Goal: Information Seeking & Learning: Learn about a topic

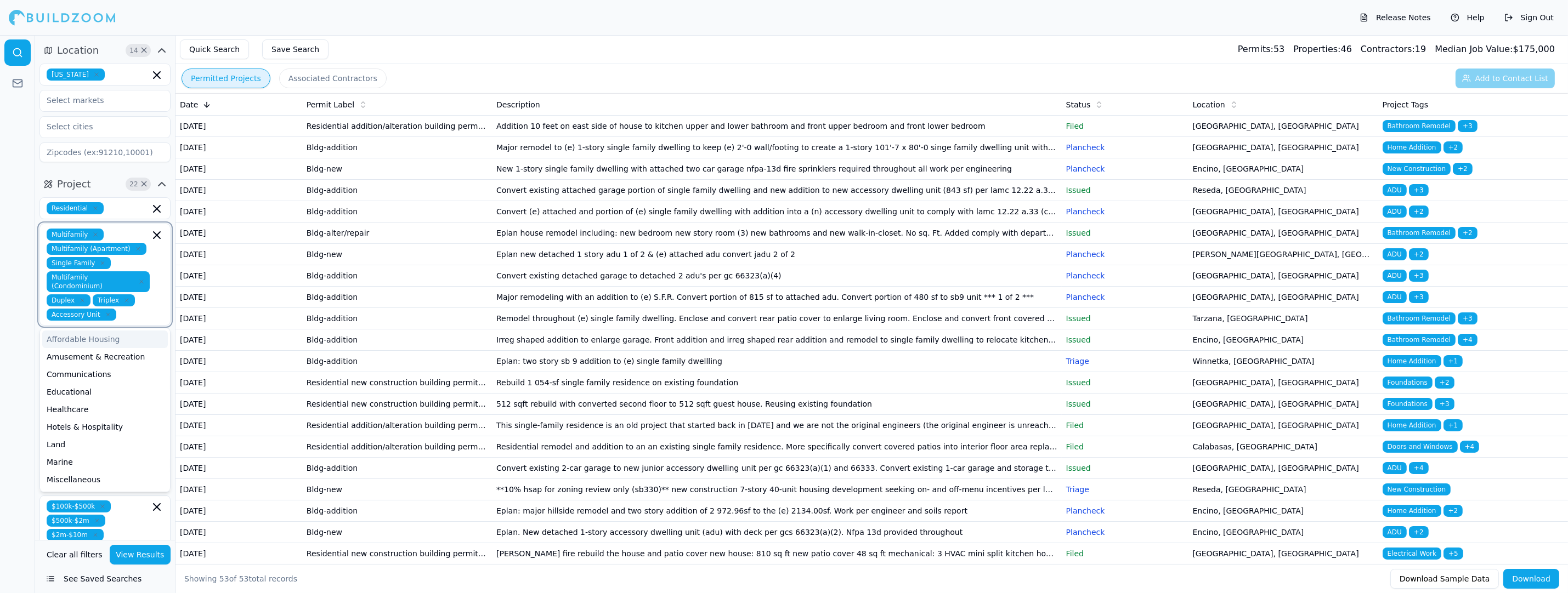
click at [139, 309] on input "text" at bounding box center [135, 314] width 29 height 12
click at [425, 14] on div "Release Notes Help Sign Out" at bounding box center [784, 17] width 1568 height 35
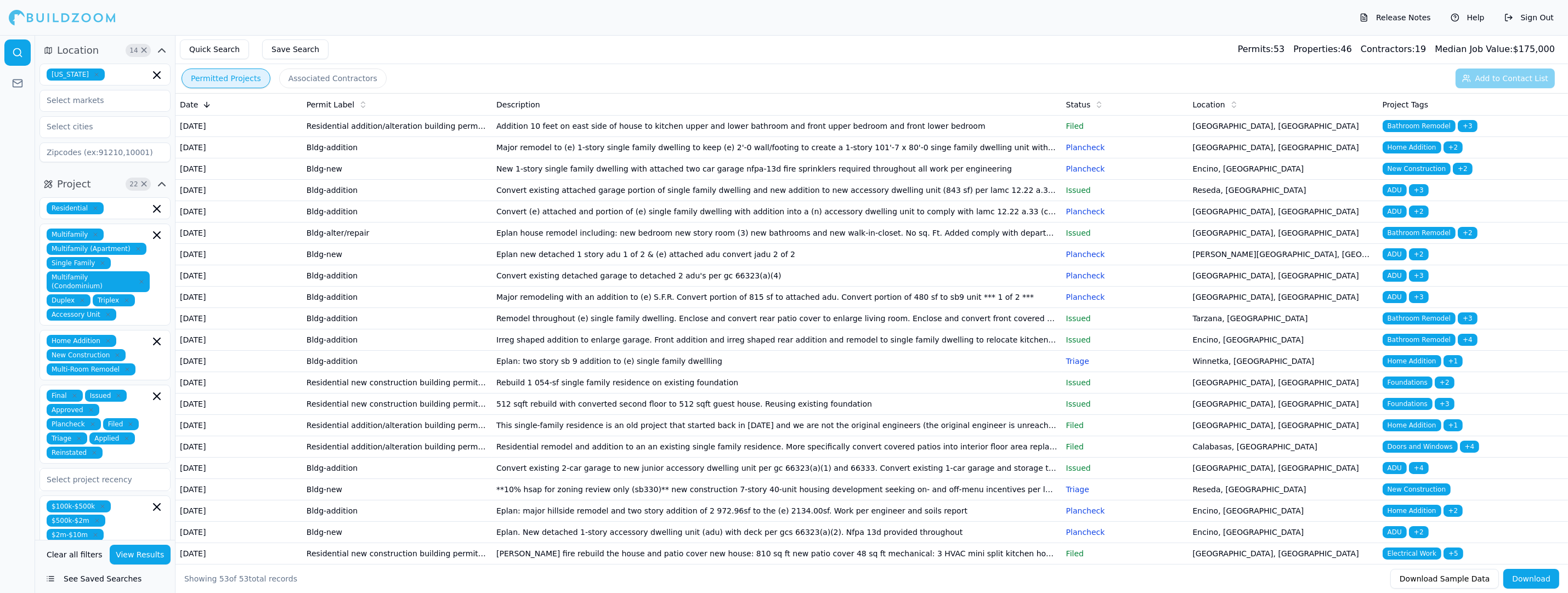
click at [780, 14] on div "Release Notes Help Sign Out" at bounding box center [784, 17] width 1568 height 35
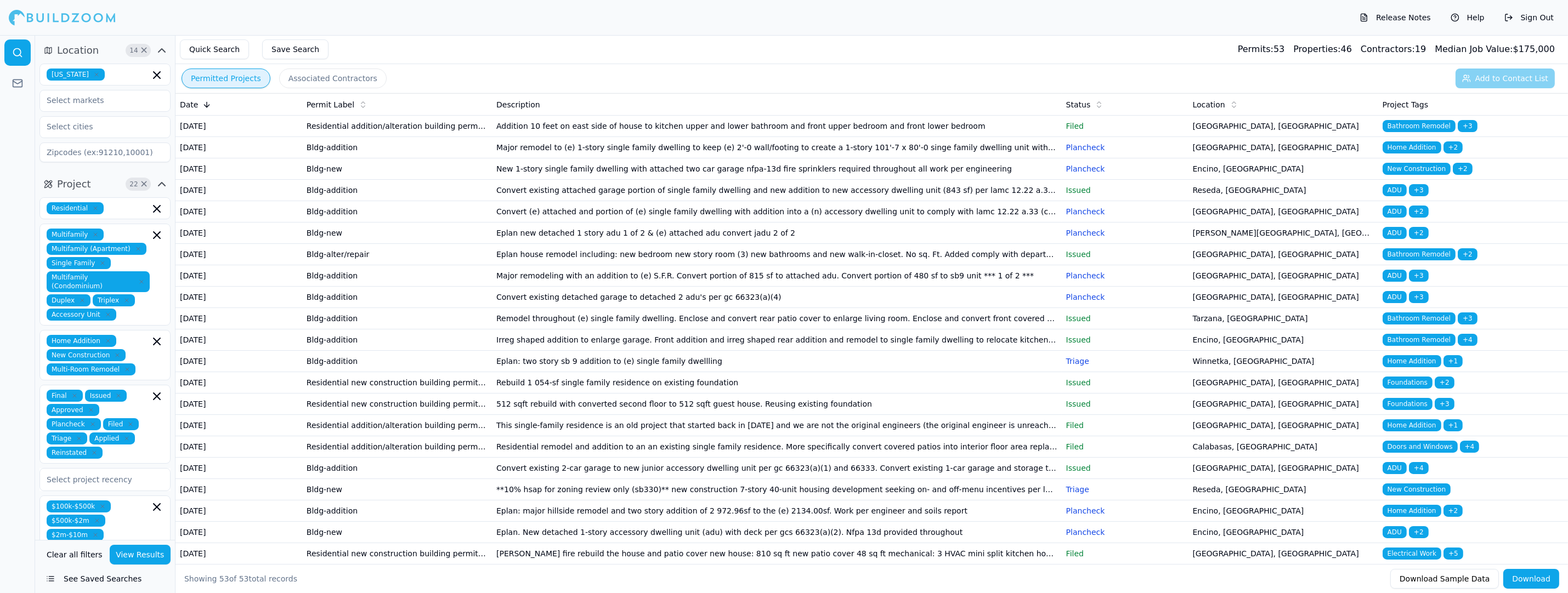
scroll to position [219, 0]
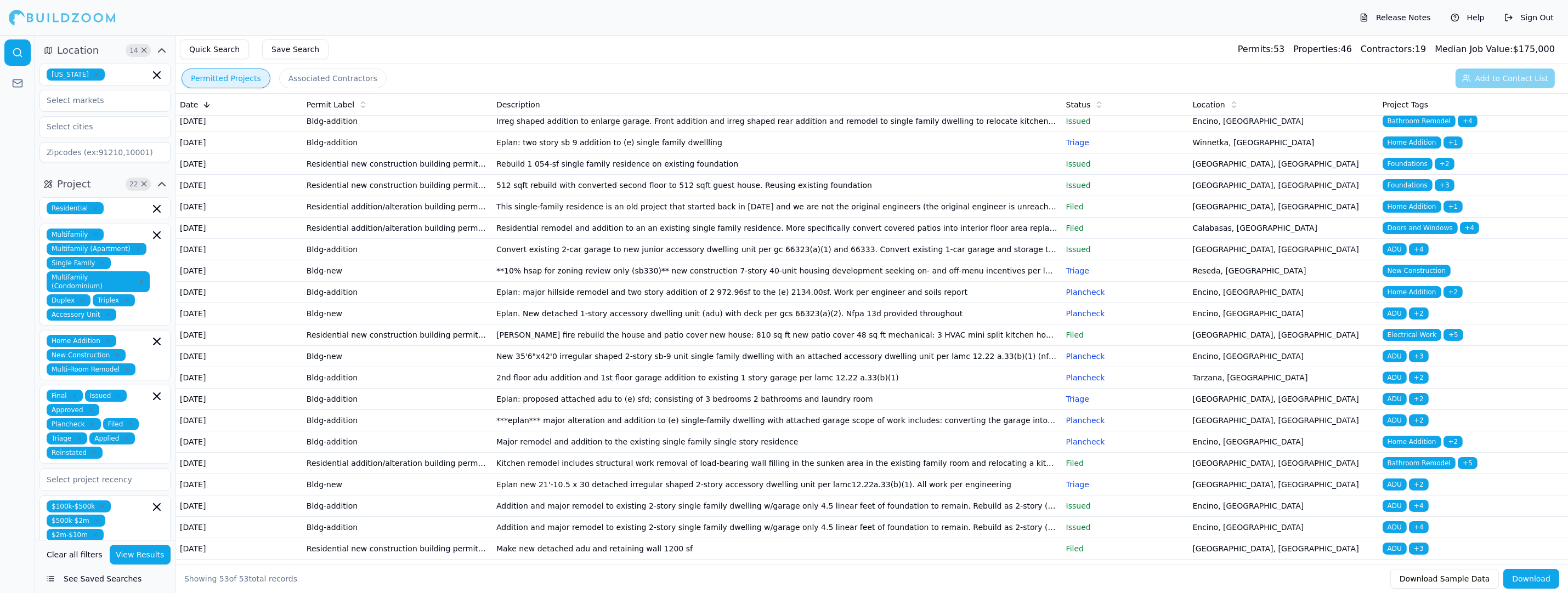
click at [119, 510] on div "$100k-$500k $500k-$2m $2m-$10m" at bounding box center [105, 521] width 117 height 41
click at [123, 474] on div at bounding box center [105, 480] width 117 height 11
click at [122, 474] on div at bounding box center [105, 480] width 117 height 11
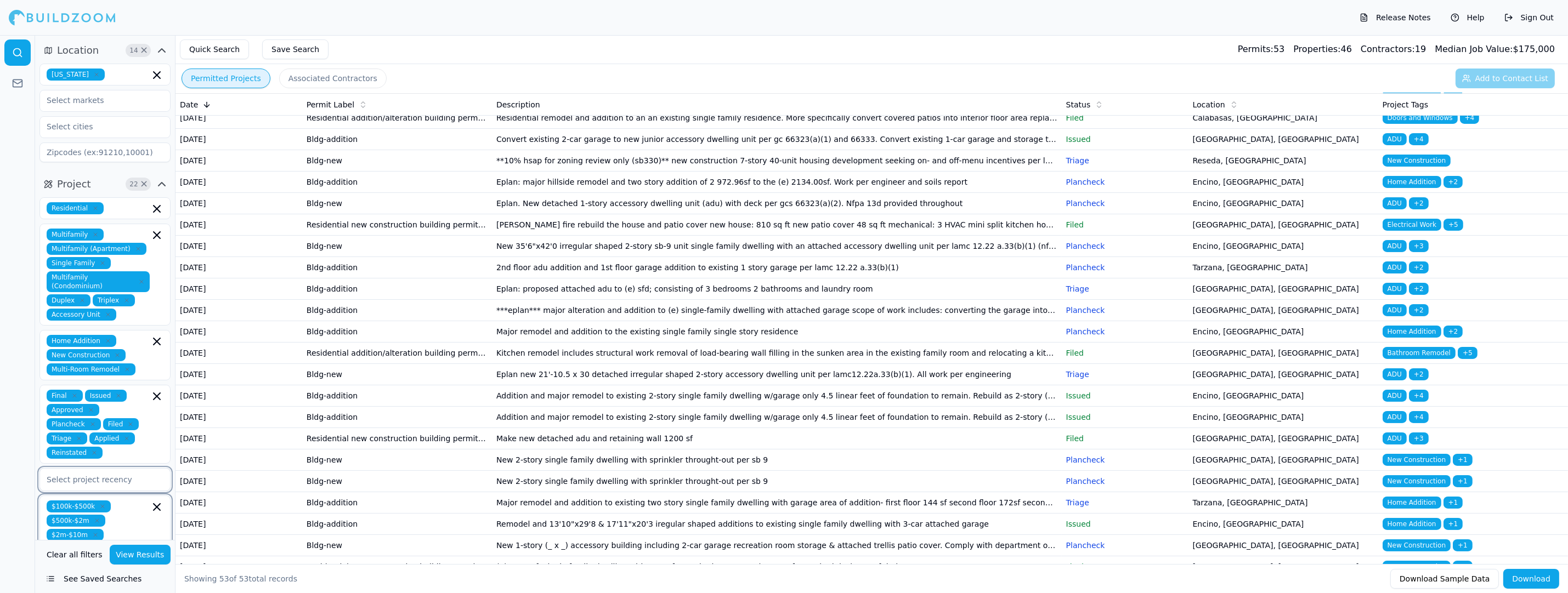
click at [124, 529] on input "text" at bounding box center [128, 534] width 41 height 12
click at [117, 519] on div "$100k-$500k $500k-$2m $2m-$10m under $20k $20k-$100k $10m-$50m over $50m unpric…" at bounding box center [105, 521] width 131 height 50
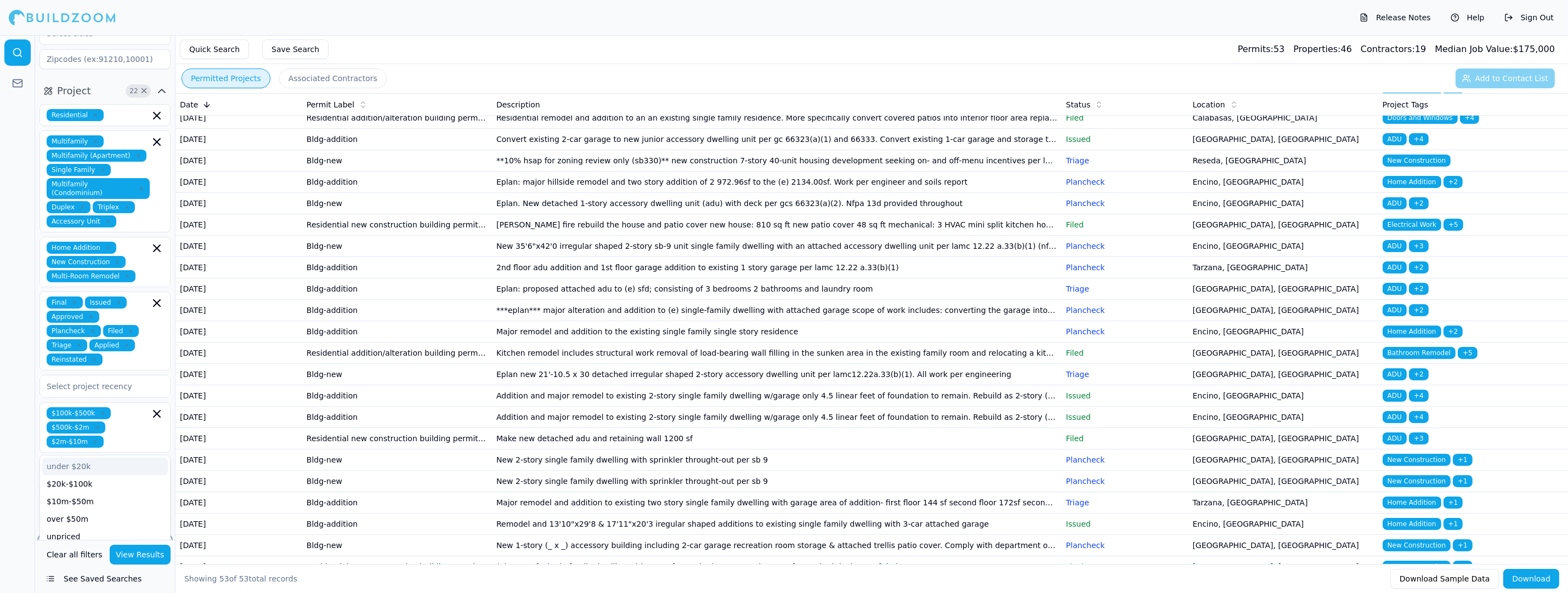
scroll to position [109, 0]
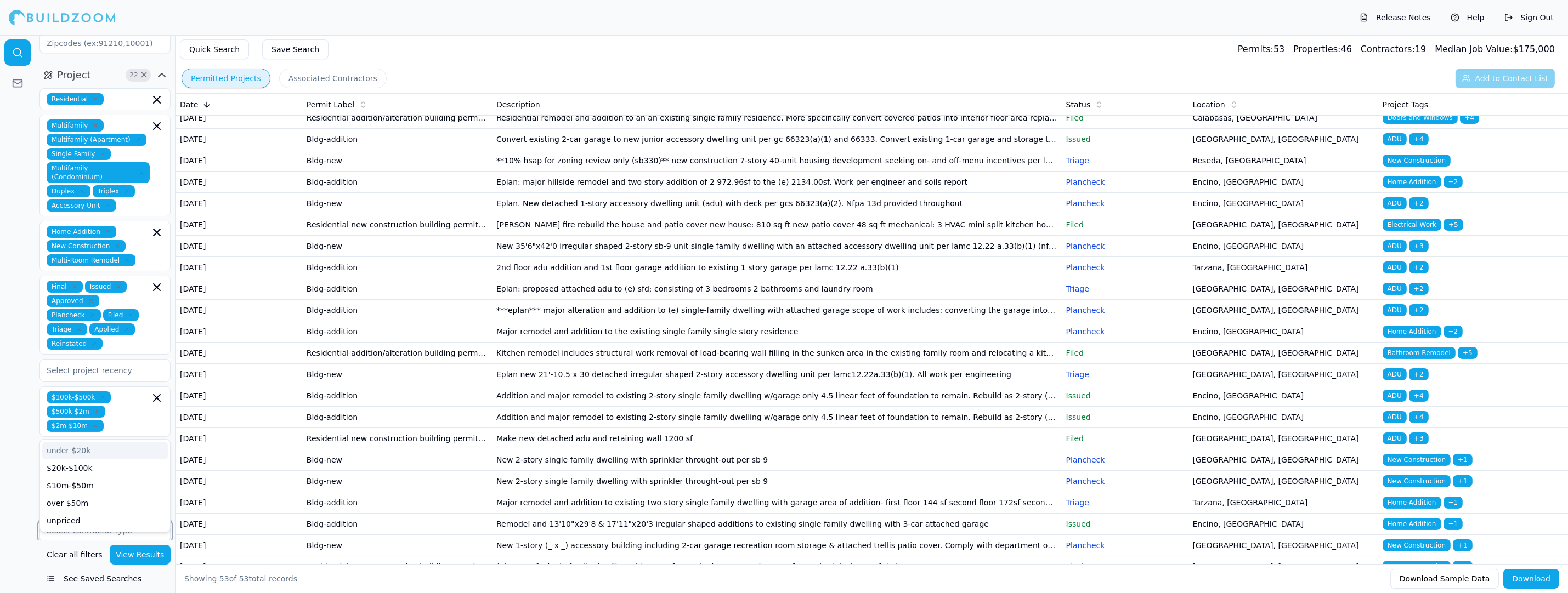
click at [117, 521] on input "text" at bounding box center [98, 530] width 116 height 20
click at [119, 391] on div "$100k-$500k $500k-$2m $2m-$10m" at bounding box center [105, 411] width 117 height 41
click at [92, 460] on div "$20k-$100k" at bounding box center [105, 468] width 126 height 17
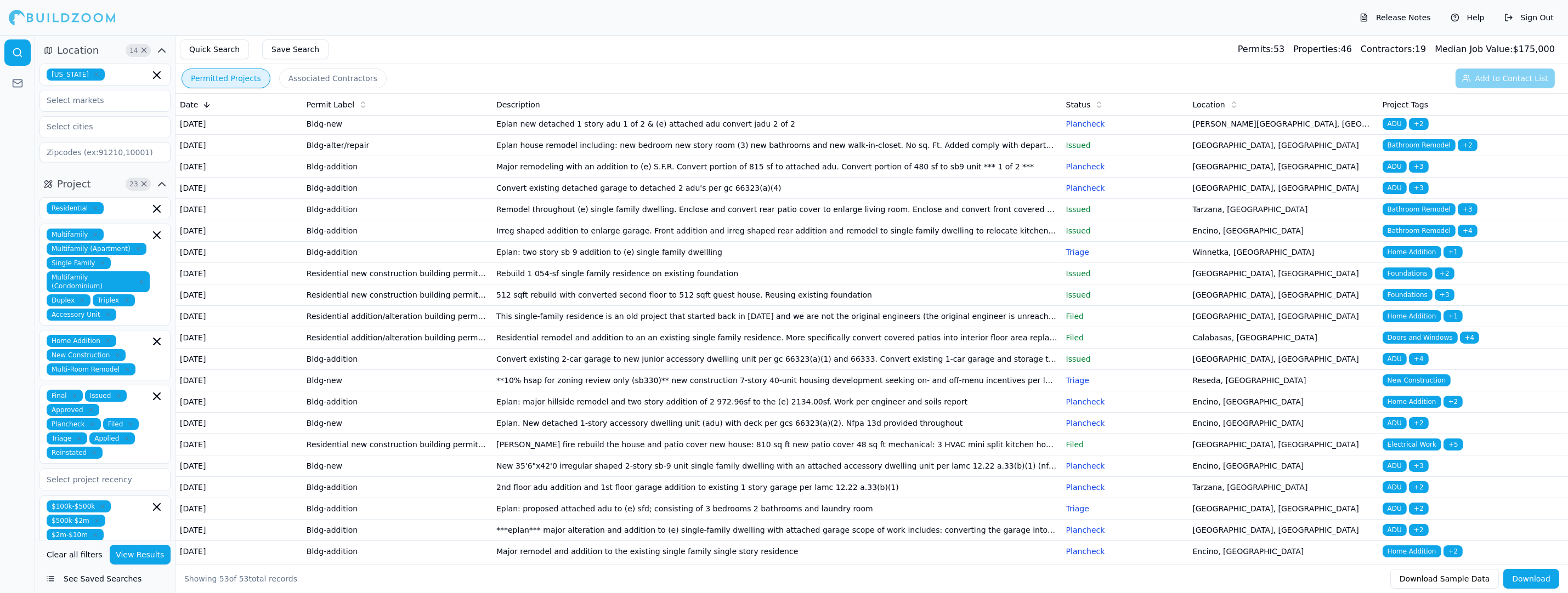
click at [437, 9] on div "Release Notes Help Sign Out" at bounding box center [784, 17] width 1568 height 35
click at [117, 105] on input "text" at bounding box center [98, 100] width 116 height 20
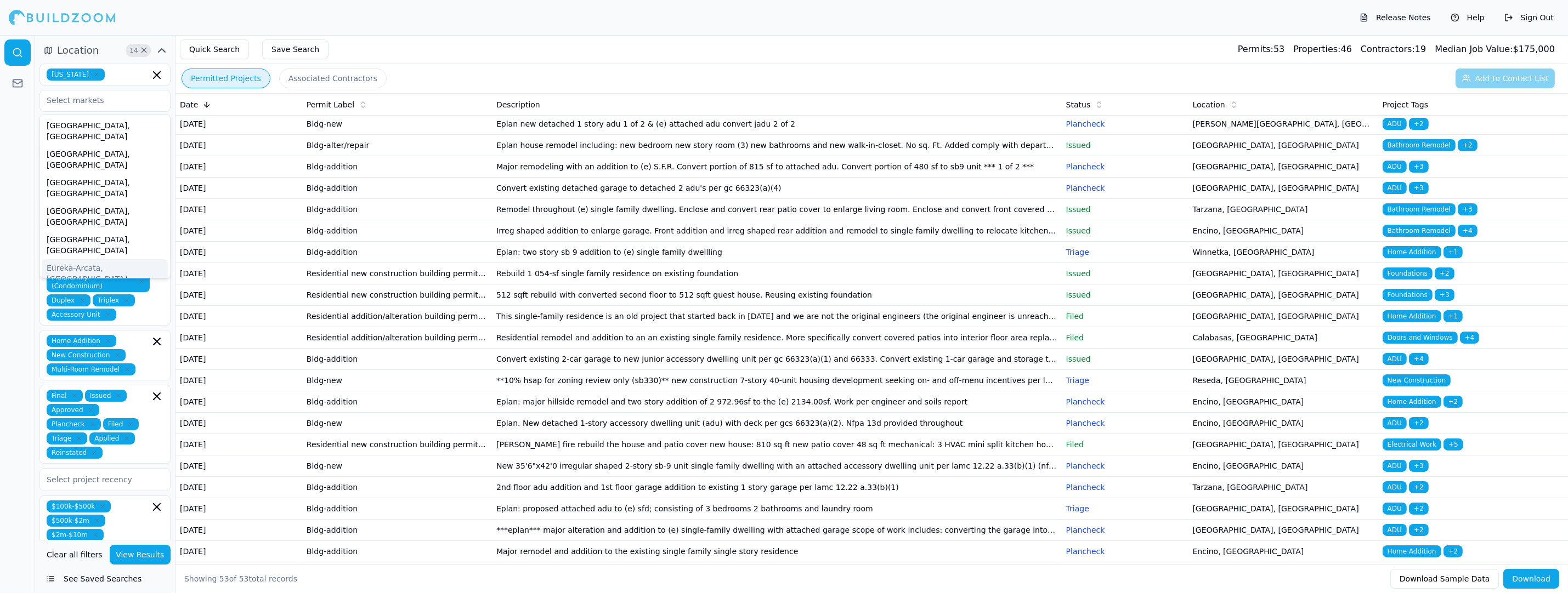
click at [4, 239] on div at bounding box center [17, 314] width 35 height 558
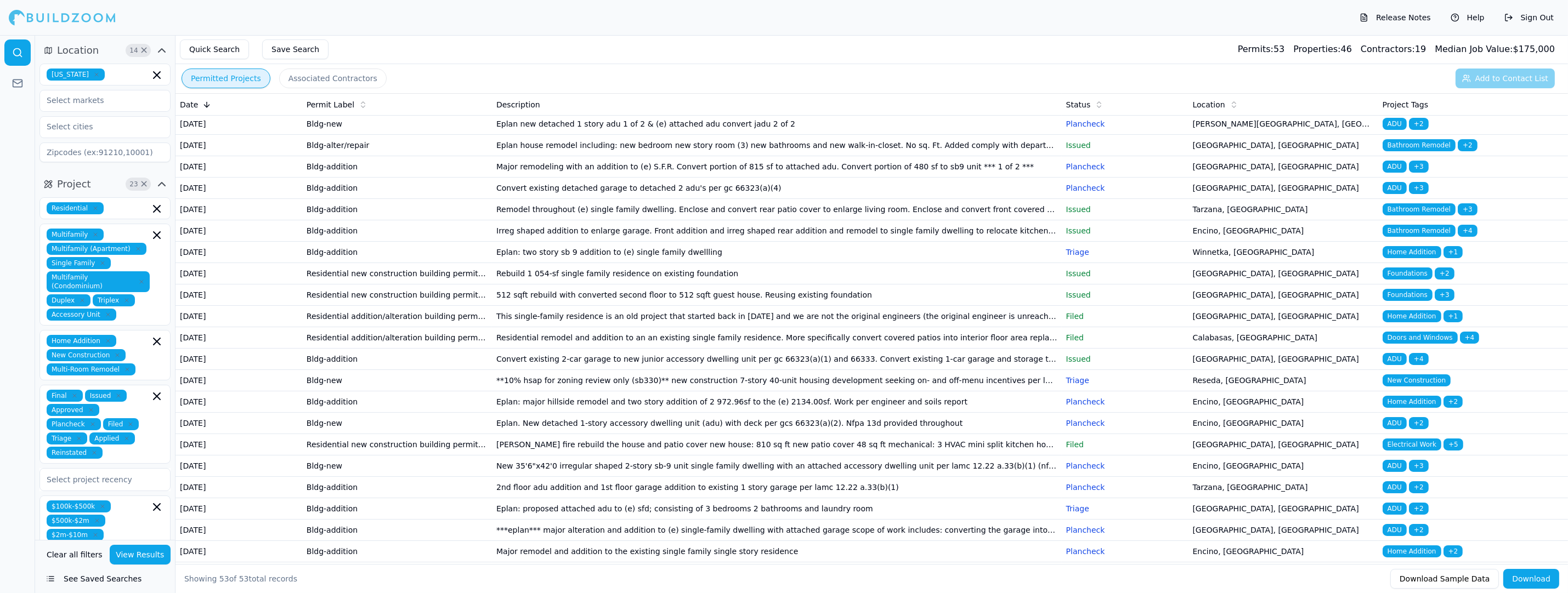
click at [1533, 579] on button "Download" at bounding box center [1531, 579] width 56 height 20
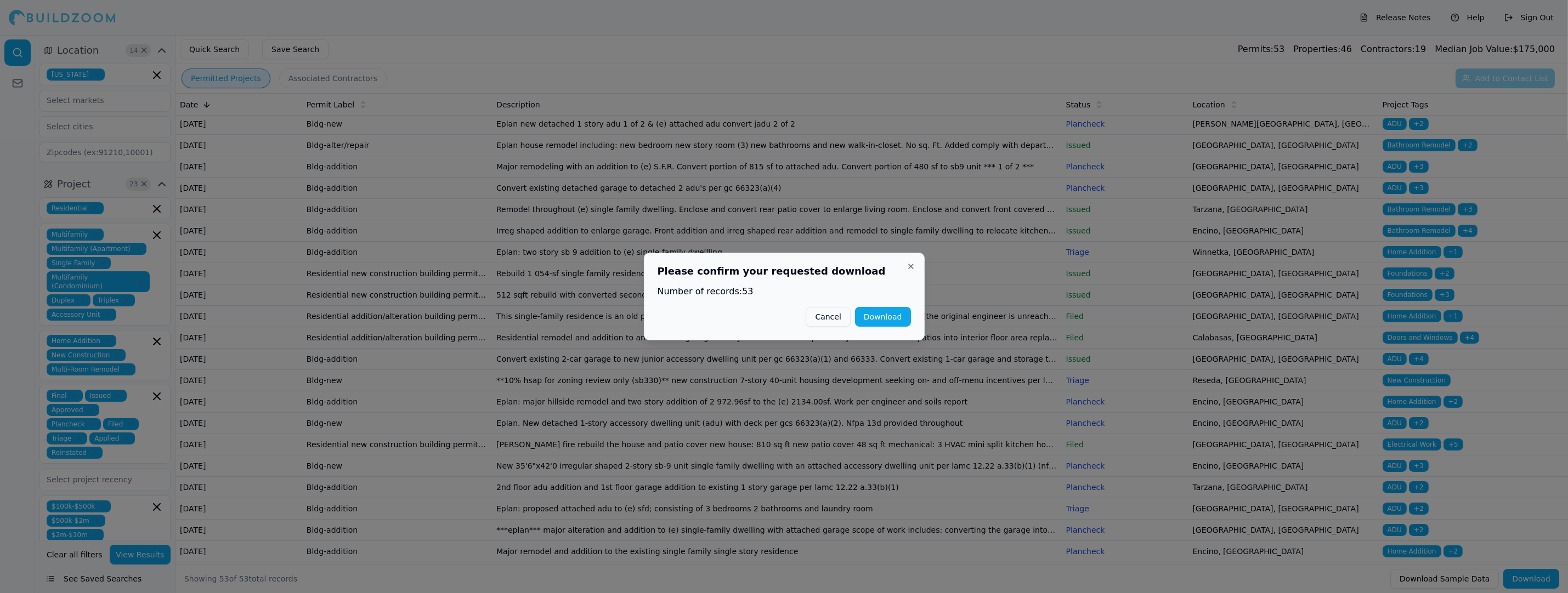
click at [893, 317] on button "Download" at bounding box center [882, 317] width 56 height 20
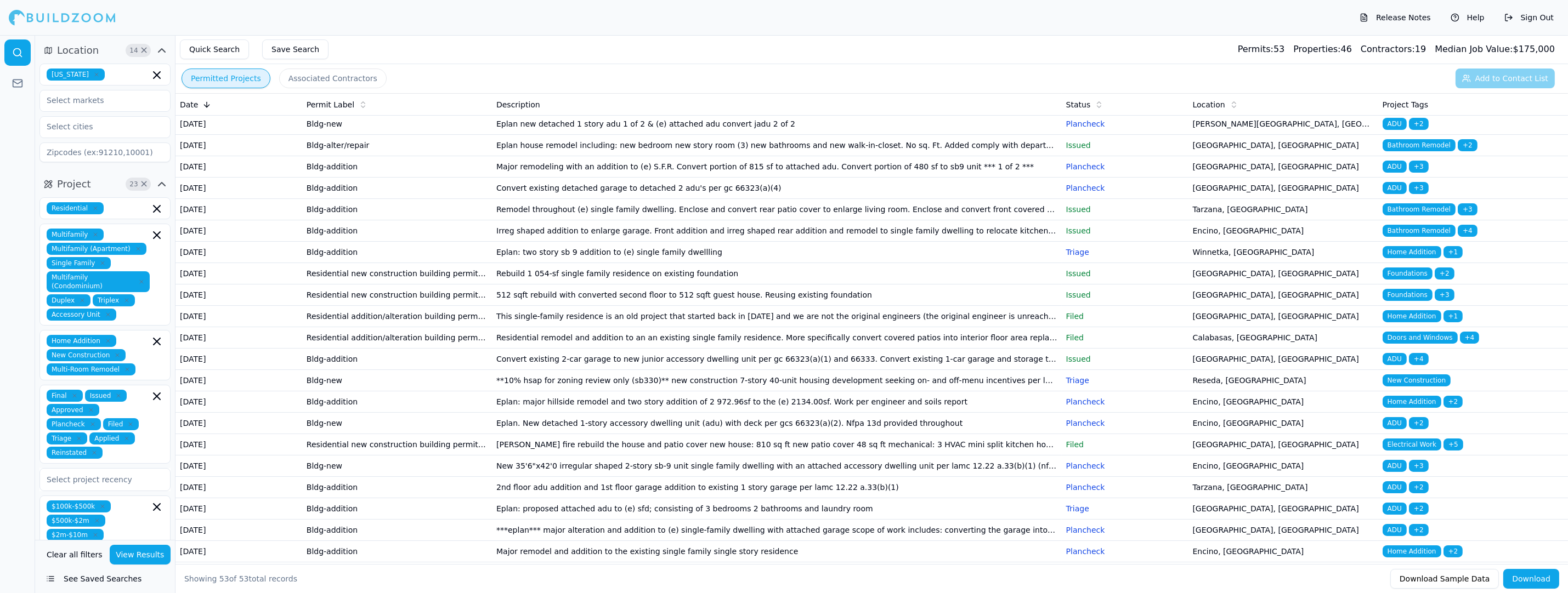
click at [1163, 40] on div "Quick Search Save Search Permits: 53 Properties: 46 Contractors: 19 Median Job …" at bounding box center [871, 50] width 1392 height 29
click at [343, 156] on td "Bldg-alter/repair" at bounding box center [397, 145] width 190 height 21
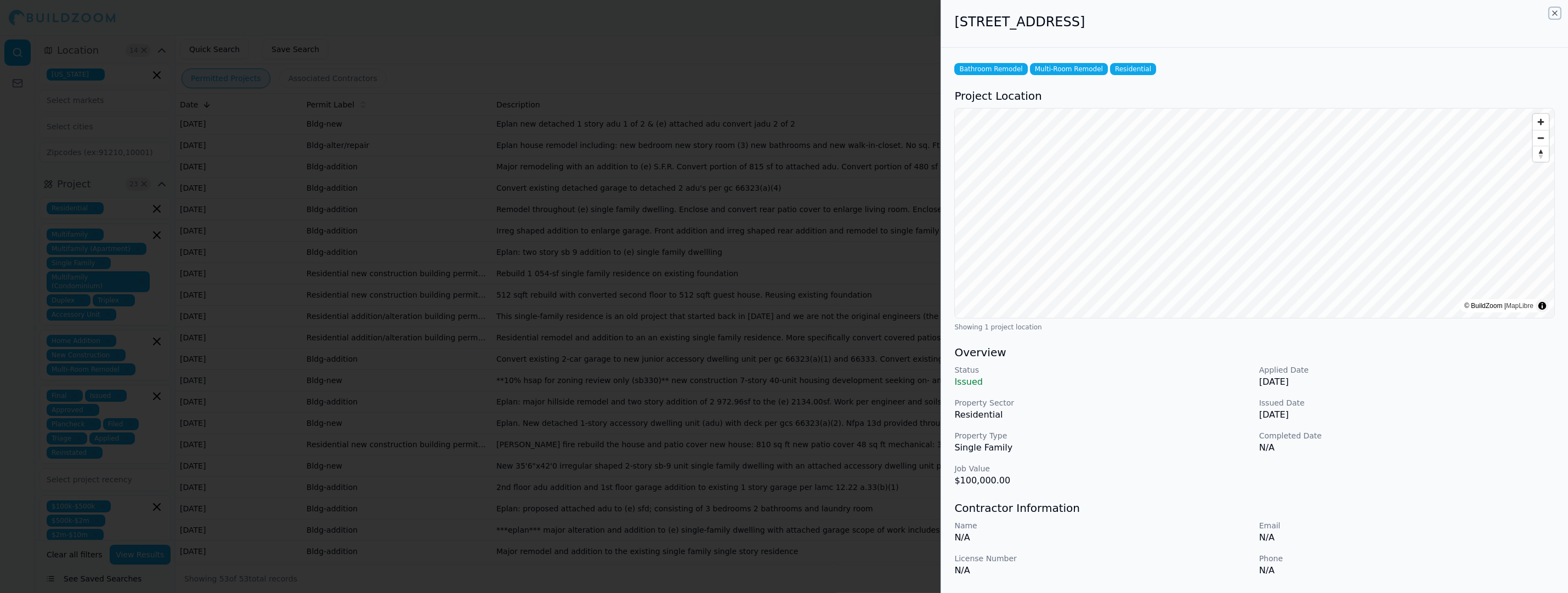
click at [1558, 12] on icon "button" at bounding box center [1554, 13] width 9 height 9
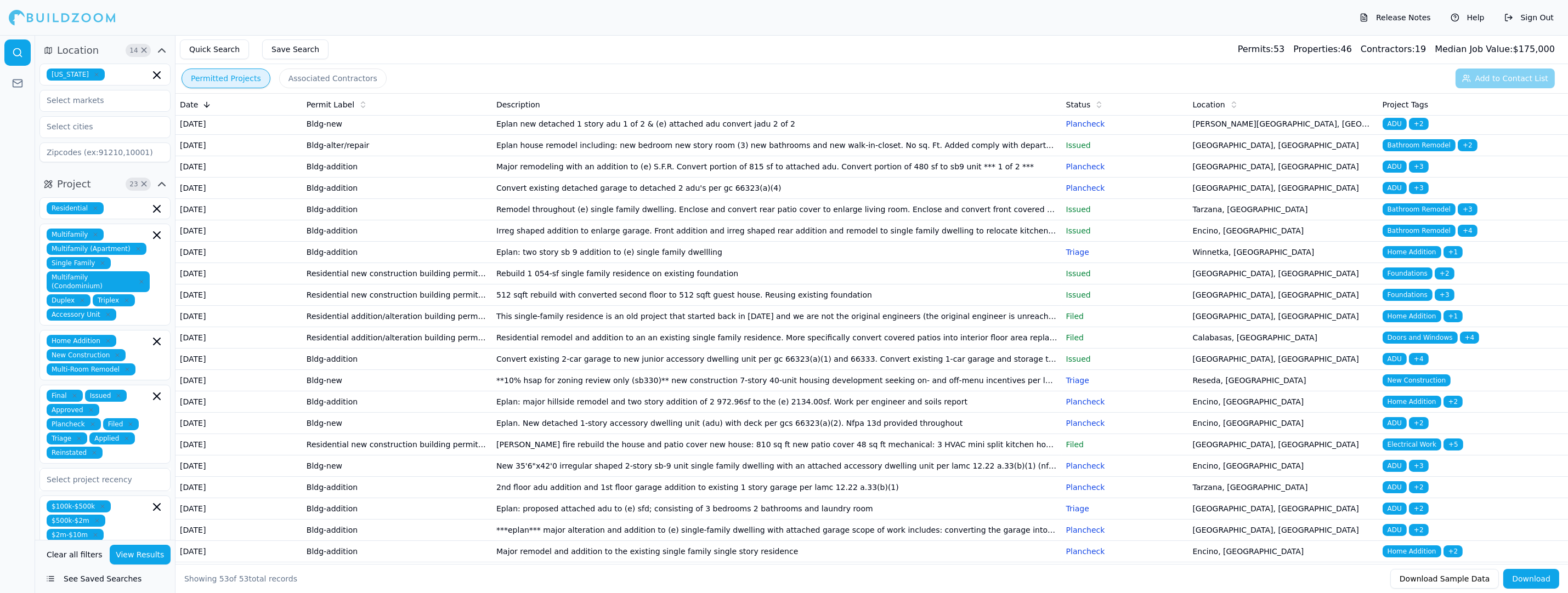
click at [341, 242] on td "Bldg-addition" at bounding box center [397, 231] width 190 height 21
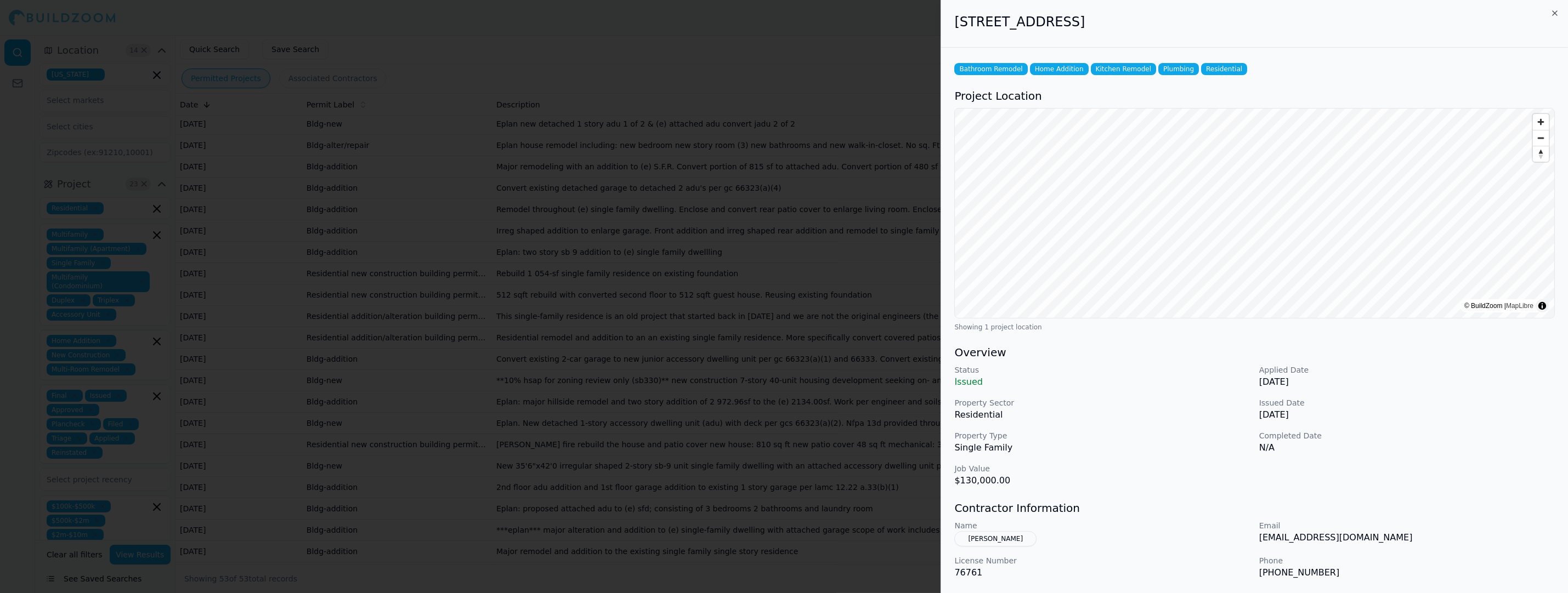
click at [1014, 538] on button "Burnazyan, Gegam" at bounding box center [995, 539] width 82 height 15
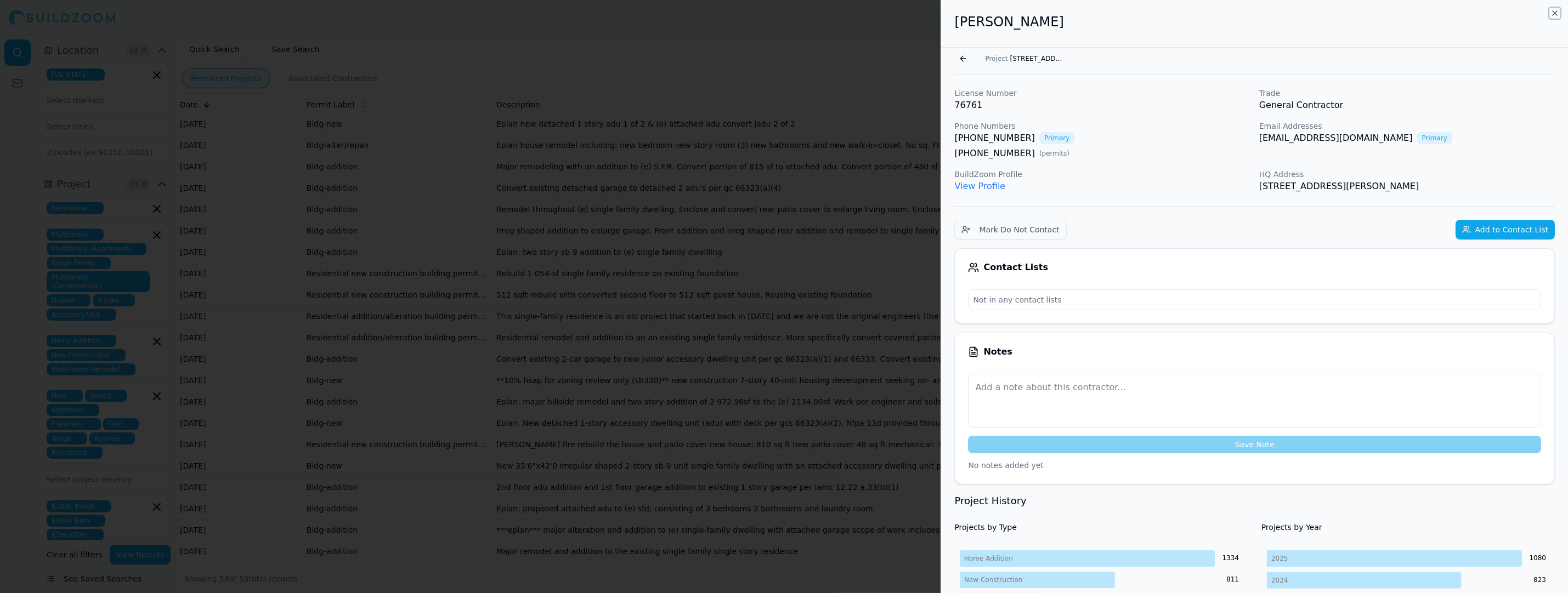
click at [1555, 11] on icon "button" at bounding box center [1554, 13] width 9 height 9
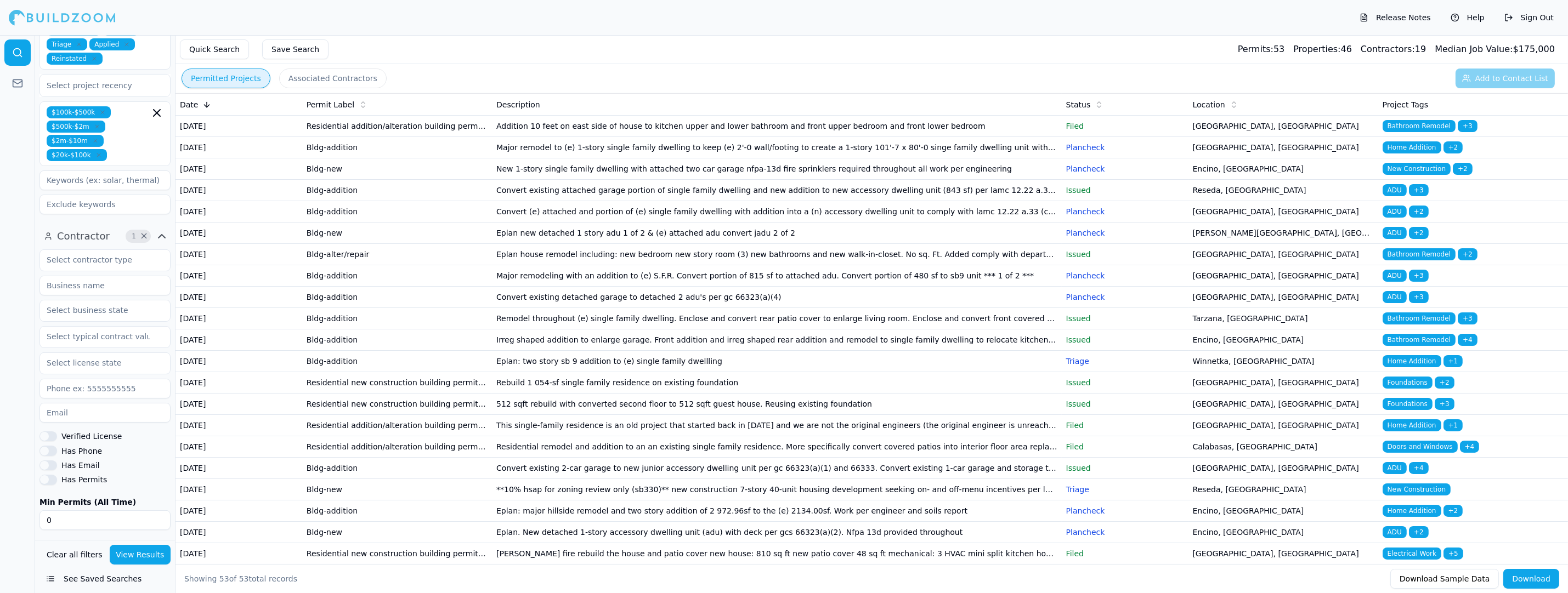
scroll to position [433, 0]
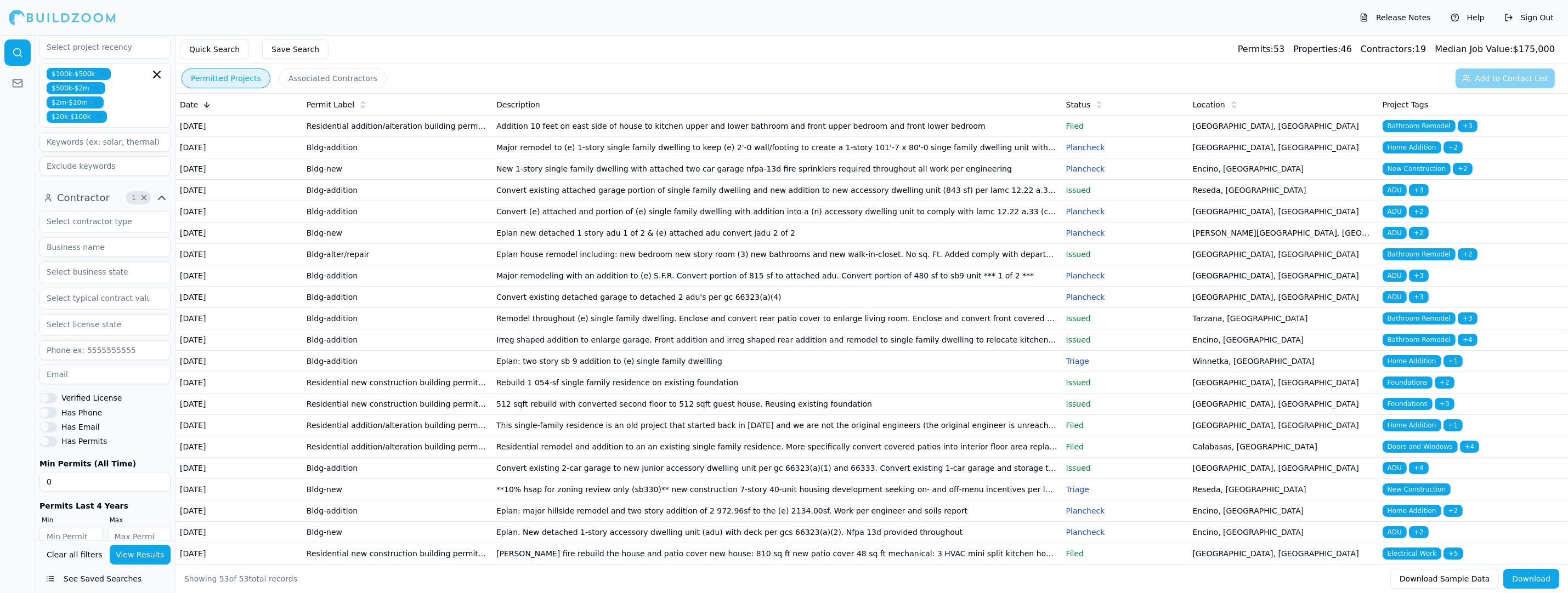
click at [122, 581] on button "See Saved Searches" at bounding box center [105, 579] width 131 height 20
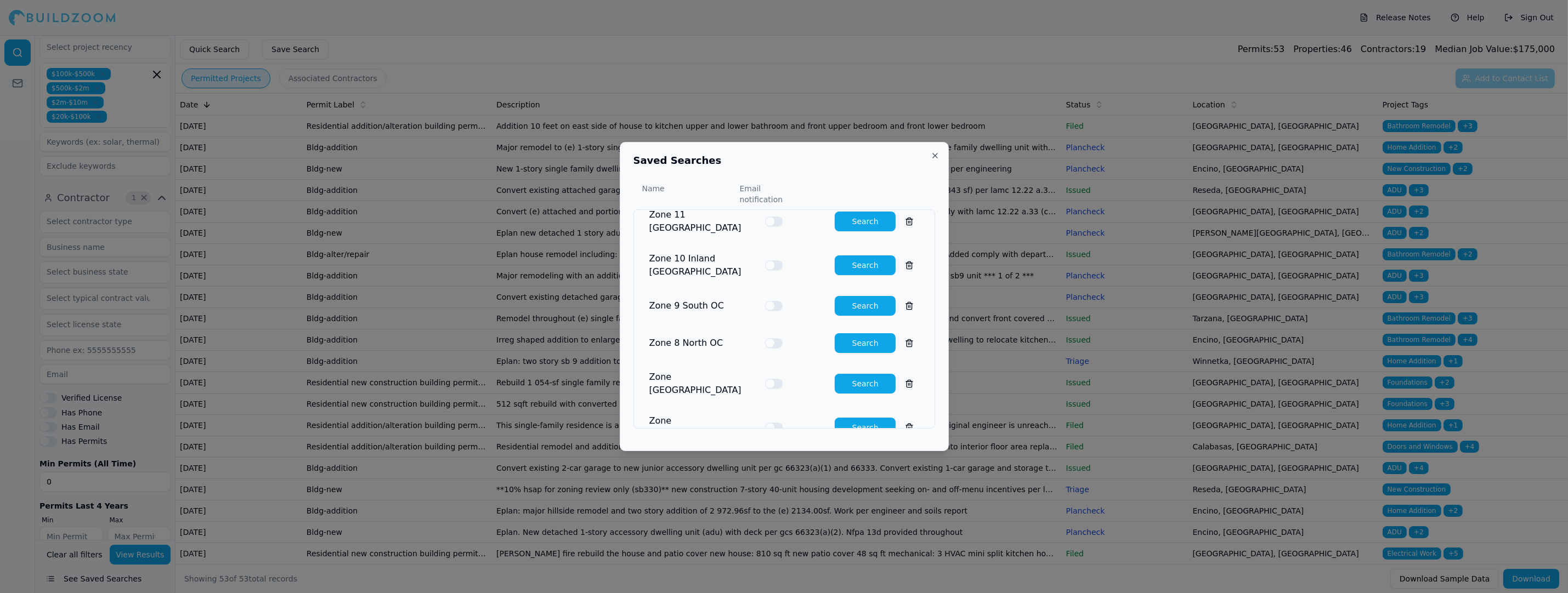
scroll to position [0, 0]
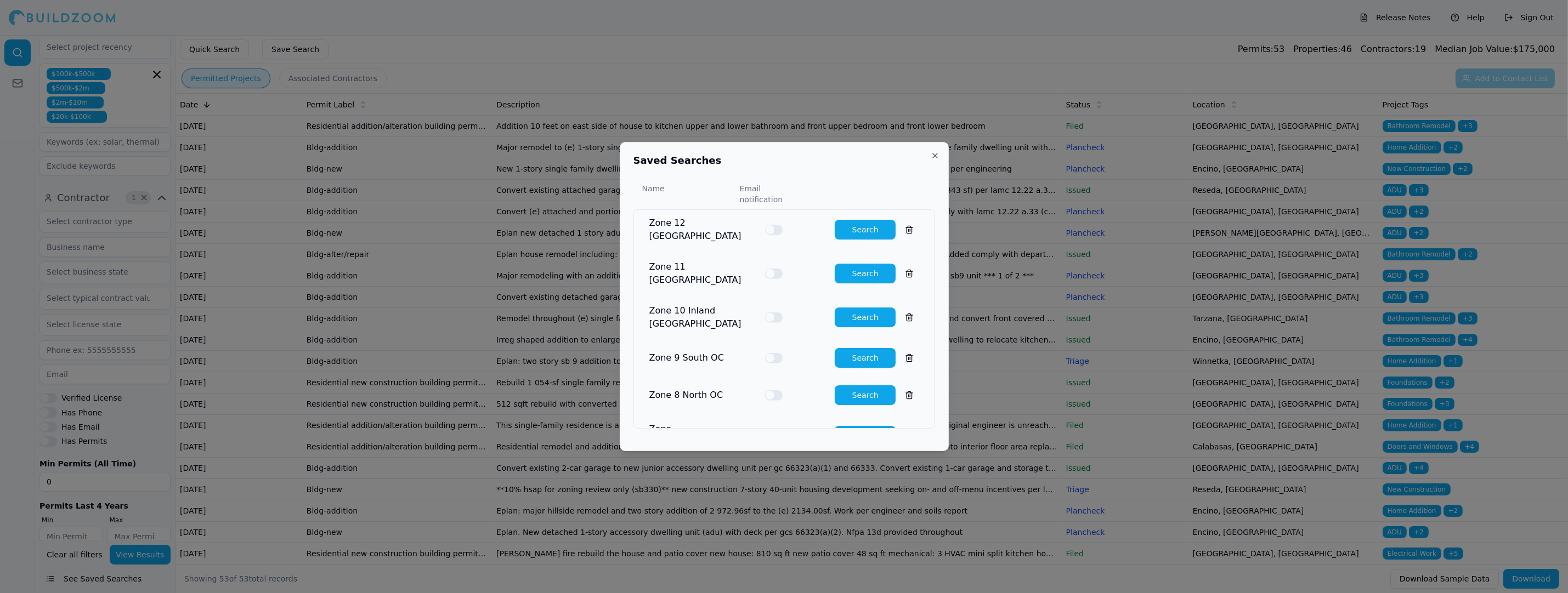
click at [783, 196] on div "Email notification" at bounding box center [772, 194] width 65 height 22
click at [938, 160] on button "Close" at bounding box center [935, 155] width 9 height 9
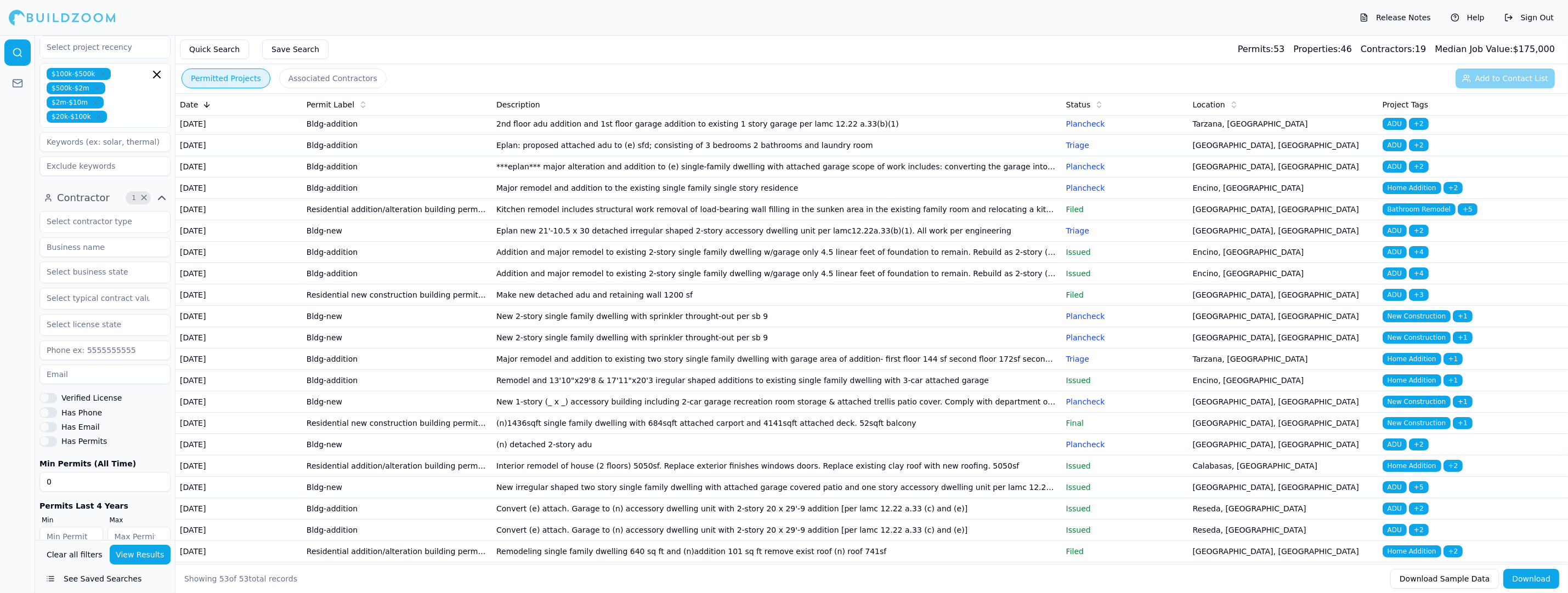
scroll to position [986, 0]
